Goal: Information Seeking & Learning: Learn about a topic

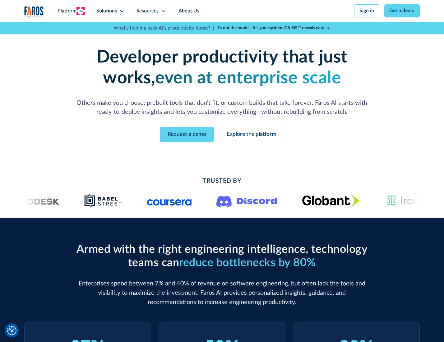
click at [80, 11] on icon at bounding box center [81, 11] width 5 height 5
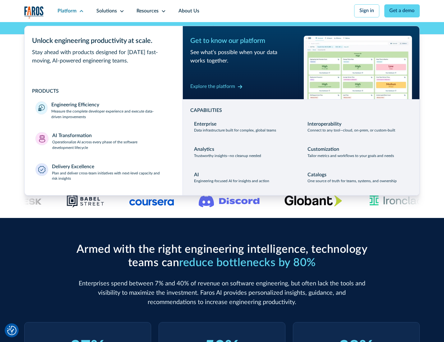
click at [111, 115] on p "Measure the complete developer experience and execute data-driven improvements" at bounding box center [111, 114] width 120 height 11
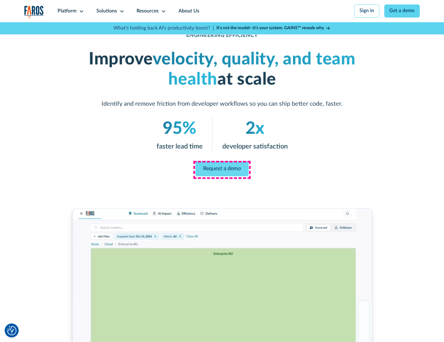
click at [221, 169] on link "Request a demo" at bounding box center [221, 168] width 53 height 15
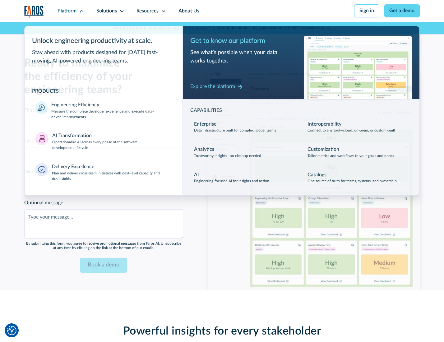
scroll to position [1352, 0]
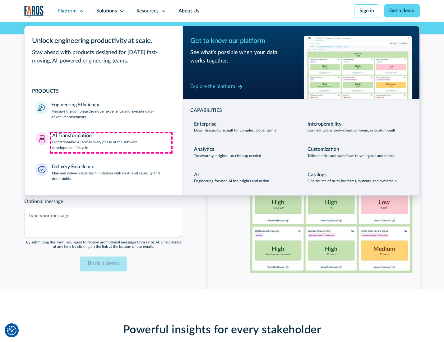
click at [111, 142] on p "Operationalize AI across every phase of the software development lifecycle" at bounding box center [111, 144] width 119 height 11
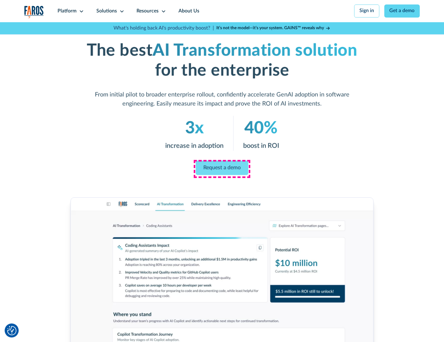
click at [221, 169] on link "Request a demo" at bounding box center [222, 167] width 52 height 15
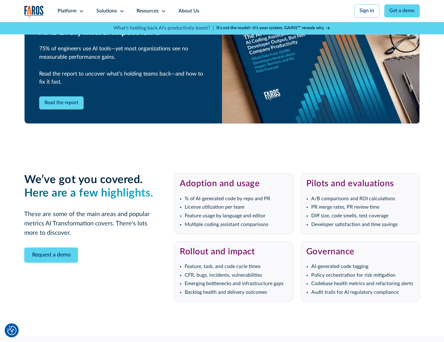
click at [70, 11] on div "Platform" at bounding box center [66, 10] width 19 height 7
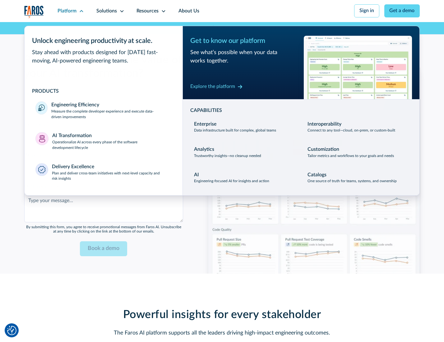
scroll to position [1502, 0]
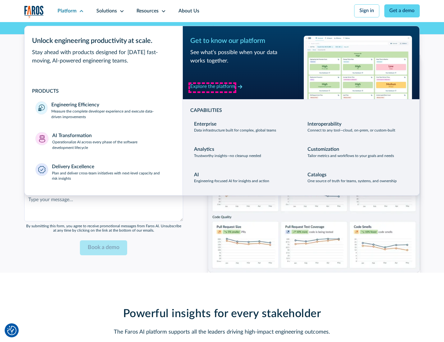
click at [212, 87] on div "Explore the platform" at bounding box center [212, 86] width 45 height 7
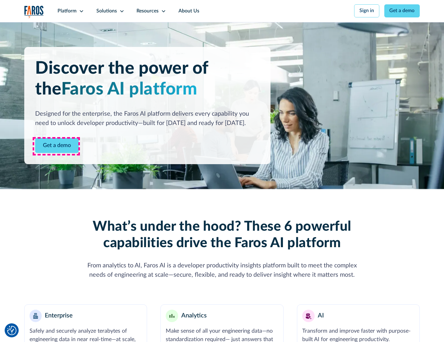
click at [56, 146] on link "Get a demo" at bounding box center [56, 145] width 43 height 15
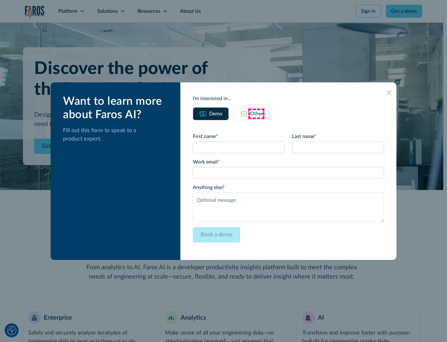
click at [257, 113] on div "Other" at bounding box center [256, 113] width 13 height 7
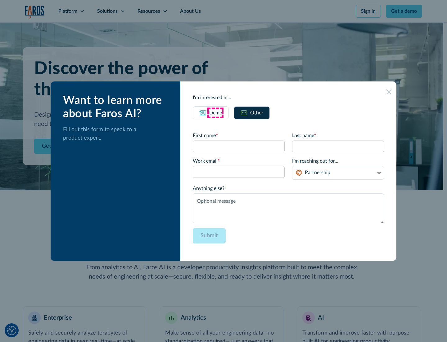
click at [215, 112] on div "Demo" at bounding box center [215, 112] width 13 height 7
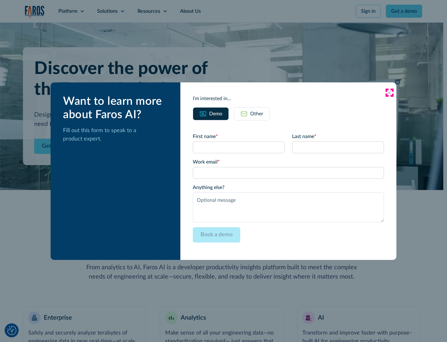
click at [390, 92] on icon at bounding box center [389, 92] width 5 height 5
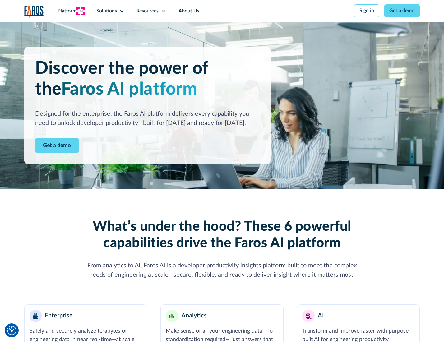
click at [80, 11] on icon at bounding box center [81, 11] width 5 height 5
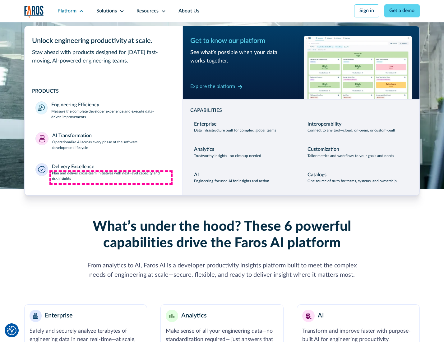
click at [111, 177] on p "Plan and deliver cross-team initiatives with next-level capacity and risk insig…" at bounding box center [112, 176] width 120 height 11
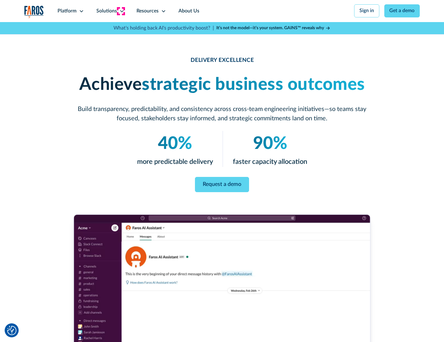
click at [121, 11] on icon at bounding box center [121, 11] width 5 height 5
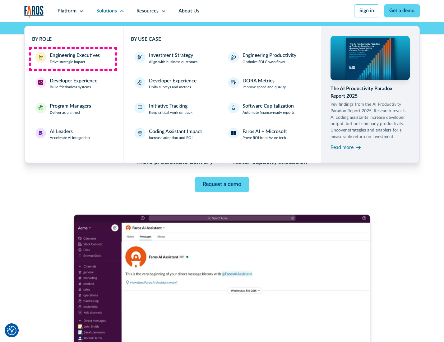
click at [73, 59] on div "Engineering Executives" at bounding box center [75, 55] width 50 height 7
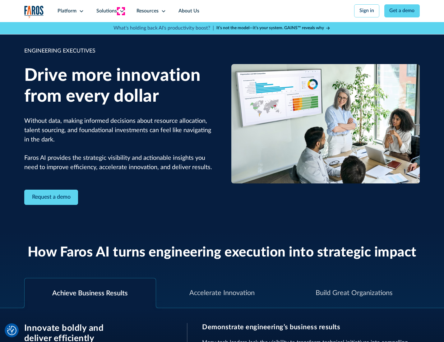
click at [121, 11] on icon at bounding box center [121, 11] width 5 height 5
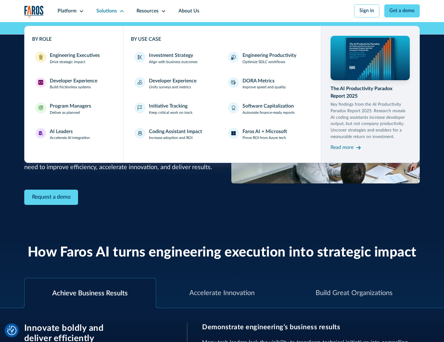
click at [73, 81] on div "Developer Experience" at bounding box center [74, 80] width 48 height 7
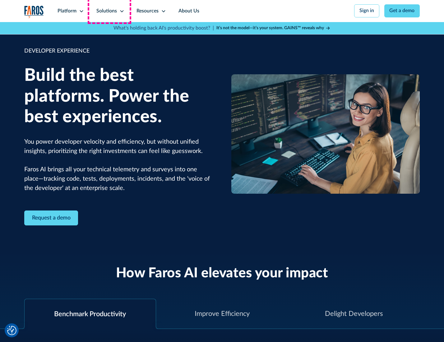
click at [109, 11] on div "Solutions" at bounding box center [106, 10] width 21 height 7
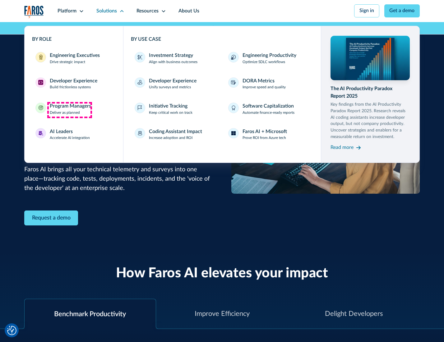
click at [69, 110] on div "Program Managers" at bounding box center [70, 106] width 41 height 7
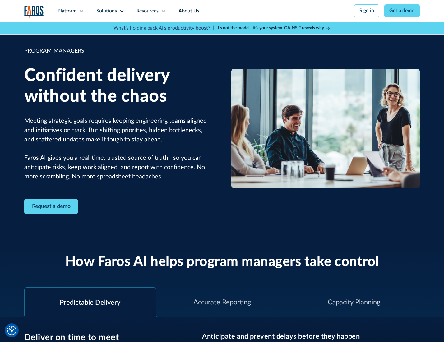
click at [121, 11] on icon at bounding box center [121, 11] width 5 height 5
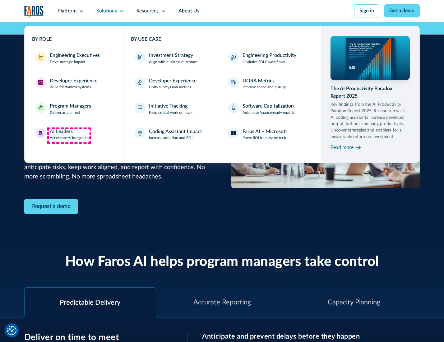
click at [69, 135] on div "AI Leaders" at bounding box center [61, 131] width 23 height 7
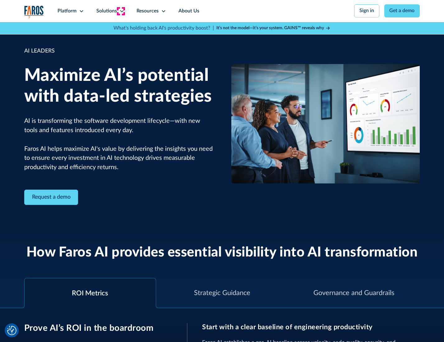
click at [121, 11] on icon at bounding box center [121, 11] width 5 height 5
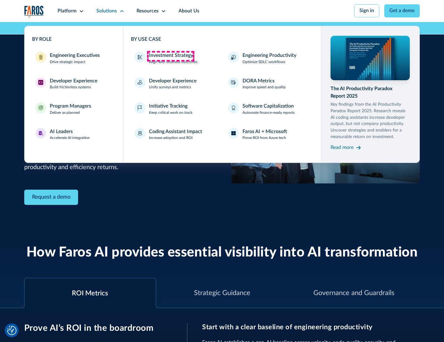
click at [170, 56] on div "Investment Strategy" at bounding box center [171, 55] width 44 height 7
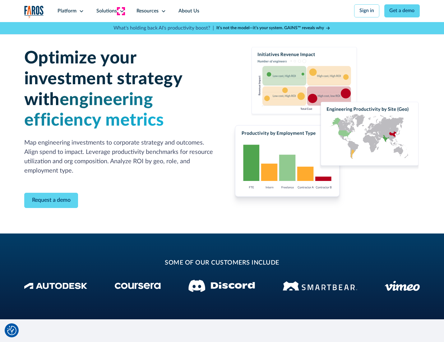
click at [121, 11] on icon at bounding box center [121, 11] width 5 height 5
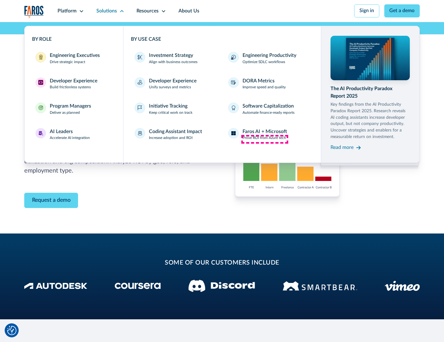
click at [264, 139] on p "Prove ROI from Azure tech" at bounding box center [263, 138] width 43 height 6
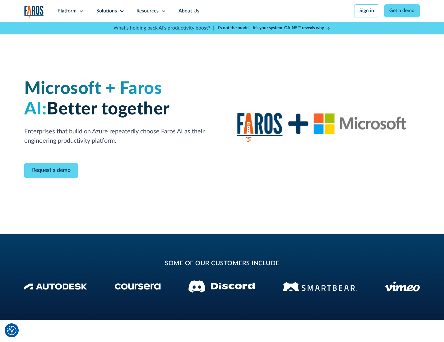
click at [121, 11] on icon at bounding box center [121, 11] width 5 height 5
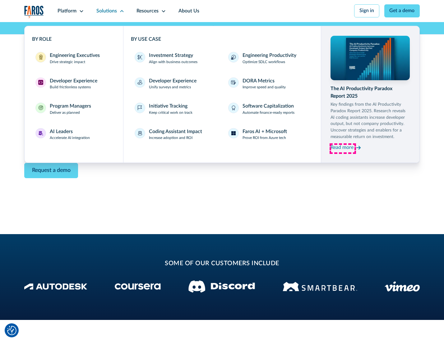
click at [342, 148] on div "Read more" at bounding box center [341, 147] width 23 height 7
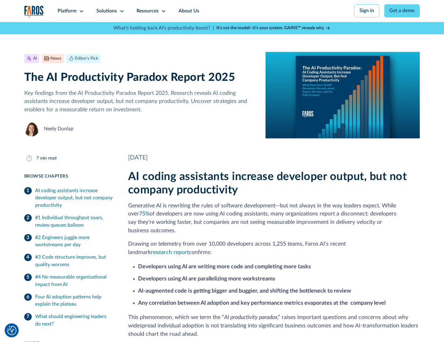
click at [163, 11] on icon at bounding box center [163, 11] width 5 height 5
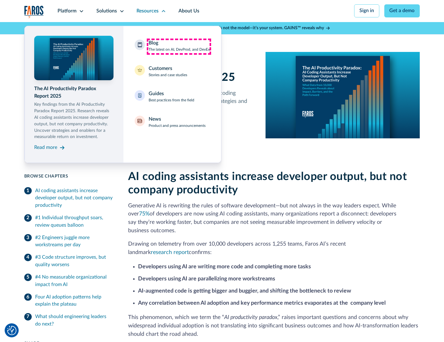
click at [179, 46] on div "Blog The latest on AI, DevProd, and DevEx" at bounding box center [178, 45] width 61 height 13
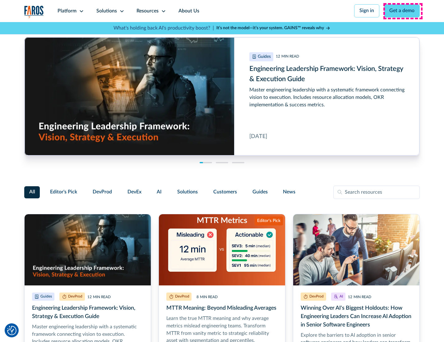
click at [402, 11] on link "Get a demo" at bounding box center [402, 10] width 36 height 13
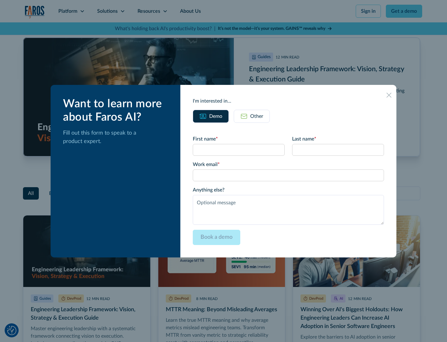
click at [252, 116] on div "Other" at bounding box center [256, 115] width 13 height 7
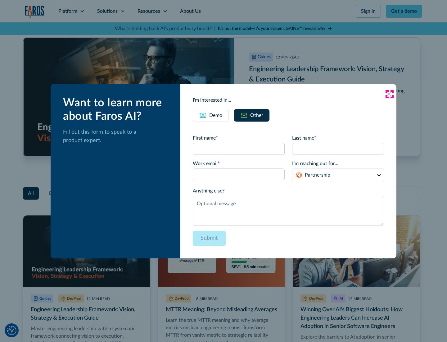
click at [390, 94] on icon at bounding box center [389, 94] width 5 height 5
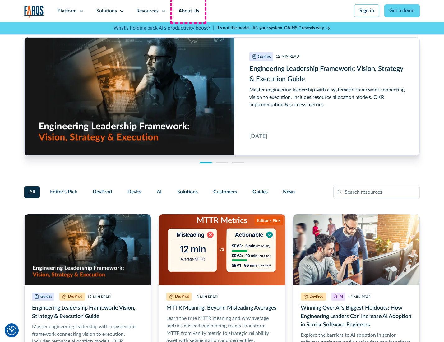
click at [188, 11] on link "About Us" at bounding box center [188, 11] width 33 height 22
